Goal: Information Seeking & Learning: Learn about a topic

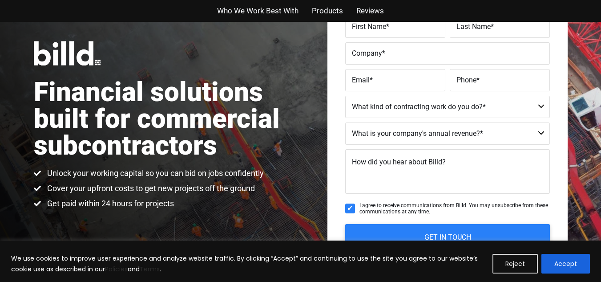
scroll to position [89, 0]
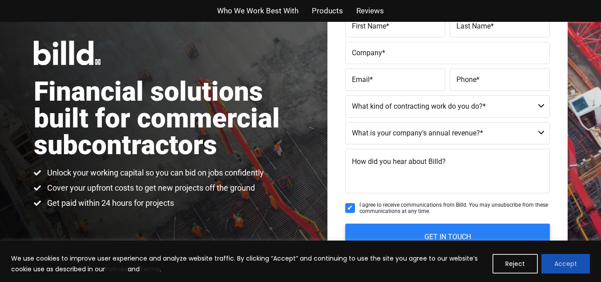
click at [563, 265] on button "Accept" at bounding box center [566, 264] width 49 height 20
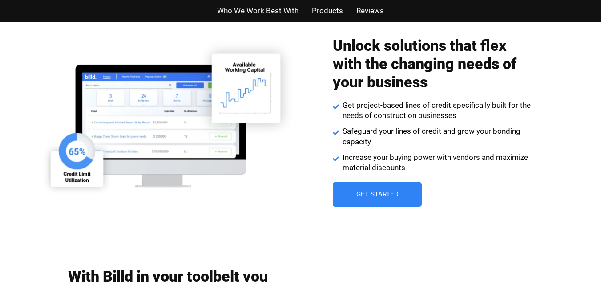
scroll to position [1276, 0]
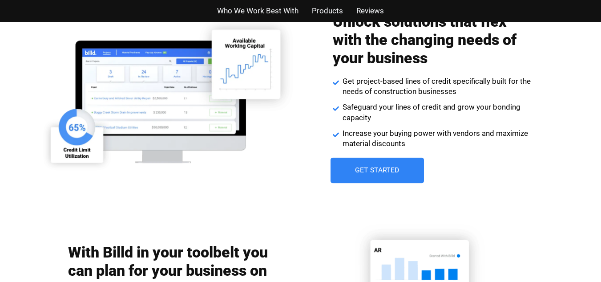
click at [390, 168] on span "Get Started" at bounding box center [377, 170] width 45 height 7
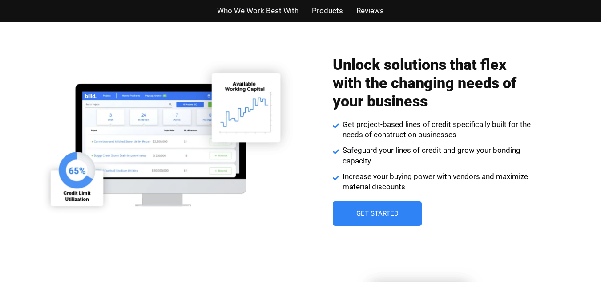
scroll to position [1276, 0]
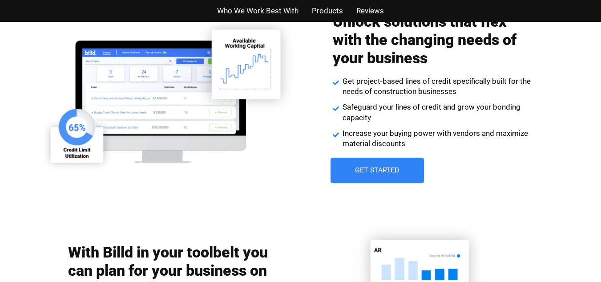
click at [386, 167] on span "Get Started" at bounding box center [377, 170] width 45 height 7
click at [358, 164] on link "Get Started" at bounding box center [377, 171] width 93 height 26
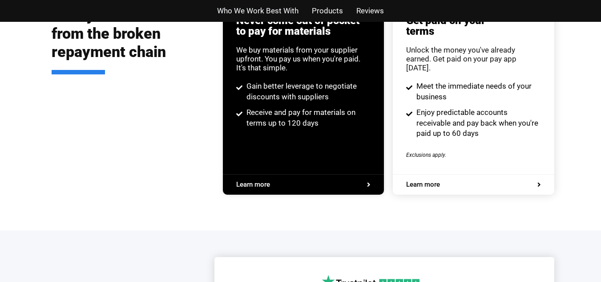
scroll to position [1751, 0]
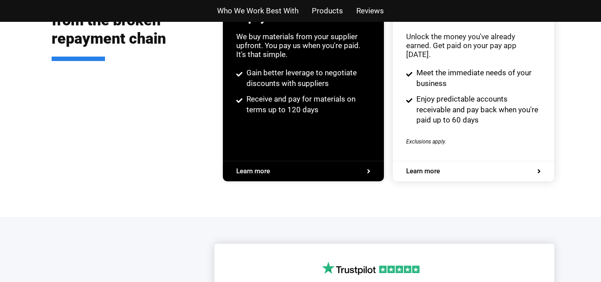
click at [292, 168] on span "Learn more" at bounding box center [303, 171] width 134 height 7
